Goal: Task Accomplishment & Management: Manage account settings

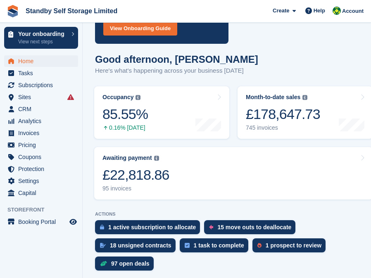
scroll to position [114, 0]
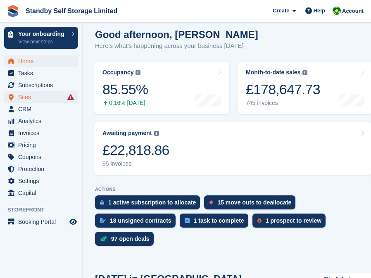
click at [29, 97] on span "Sites" at bounding box center [43, 97] width 50 height 12
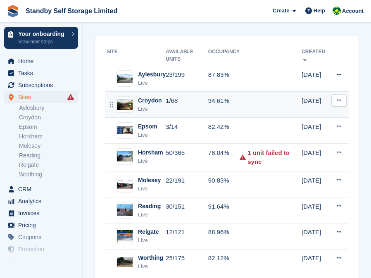
scroll to position [34, 0]
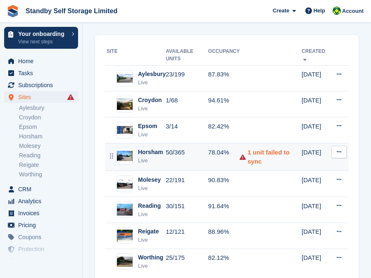
click at [277, 157] on link "1 unit failed to sync" at bounding box center [275, 157] width 54 height 19
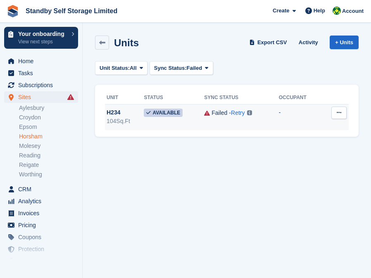
click at [342, 115] on button at bounding box center [338, 113] width 15 height 12
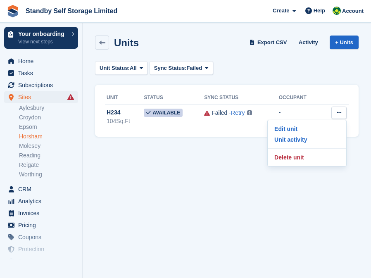
click at [215, 210] on section "Units Export CSV Activity + Units Unit Status: All All Available Reserved Occup…" at bounding box center [227, 139] width 288 height 278
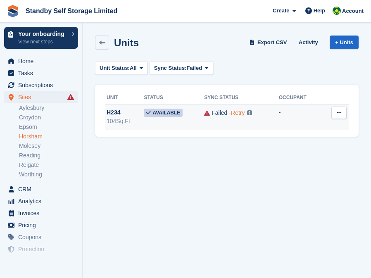
click at [238, 112] on link "Retry" at bounding box center [238, 112] width 14 height 7
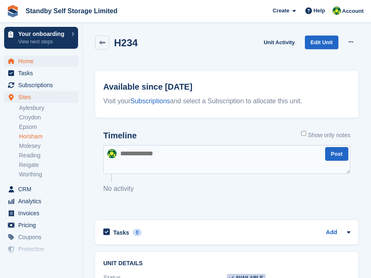
click at [31, 64] on span "Home" at bounding box center [43, 61] width 50 height 12
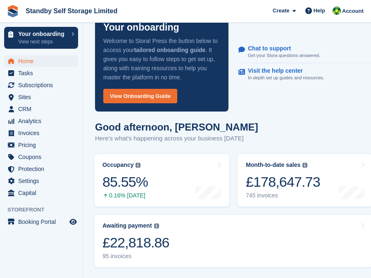
scroll to position [6, 0]
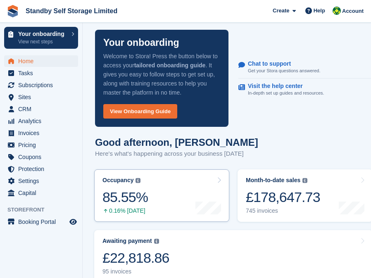
click at [130, 200] on div "85.55%" at bounding box center [124, 197] width 45 height 17
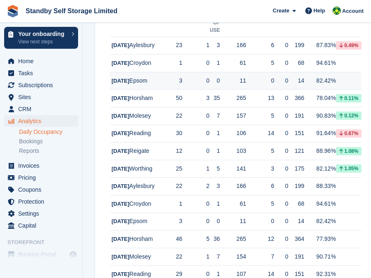
scroll to position [178, 0]
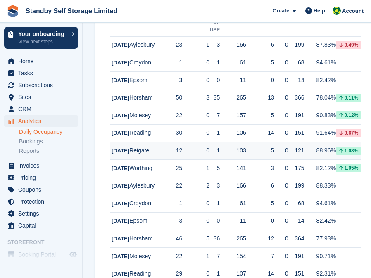
click at [186, 160] on td "0" at bounding box center [195, 151] width 27 height 18
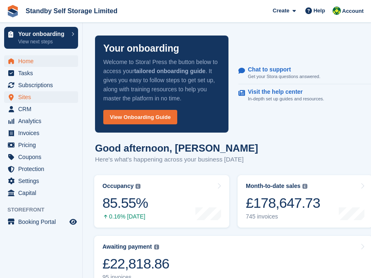
click at [34, 98] on span "Sites" at bounding box center [43, 97] width 50 height 12
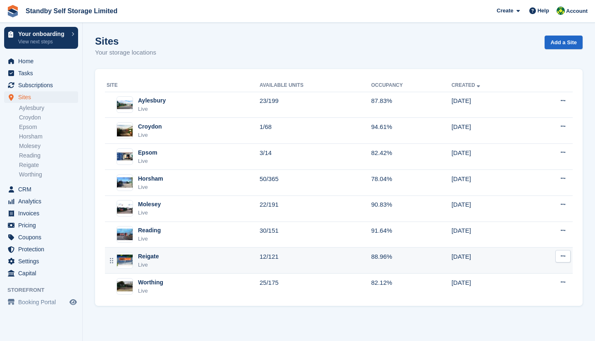
click at [153, 257] on div "Reigate" at bounding box center [148, 256] width 21 height 9
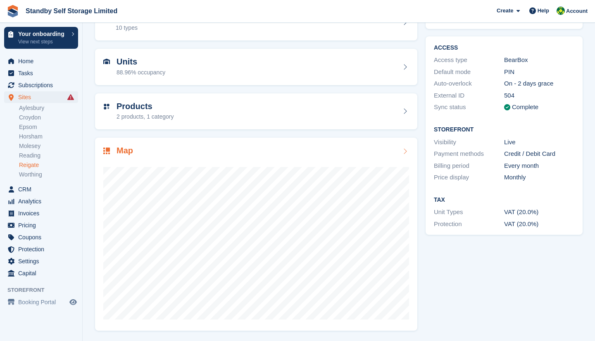
scroll to position [55, 0]
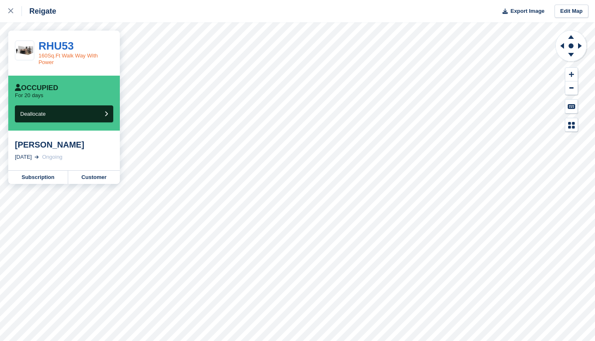
click at [47, 61] on link "160Sq.Ft Walk Way With Power" at bounding box center [67, 58] width 59 height 13
